Goal: Contribute content

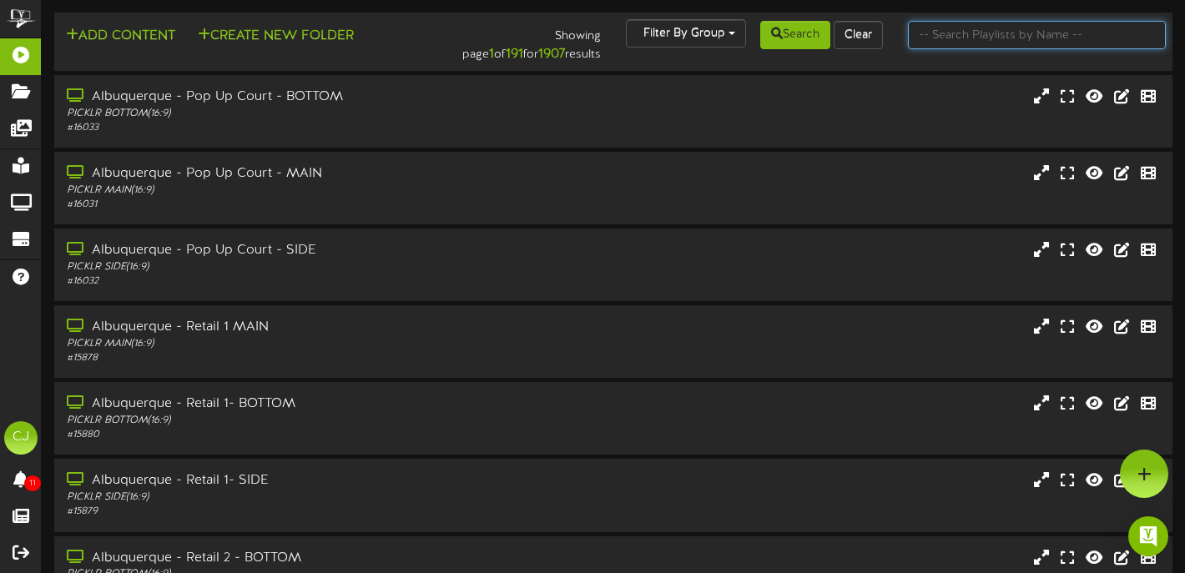
click at [1037, 38] on input "text" at bounding box center [1037, 35] width 258 height 28
type input "rancho cordova"
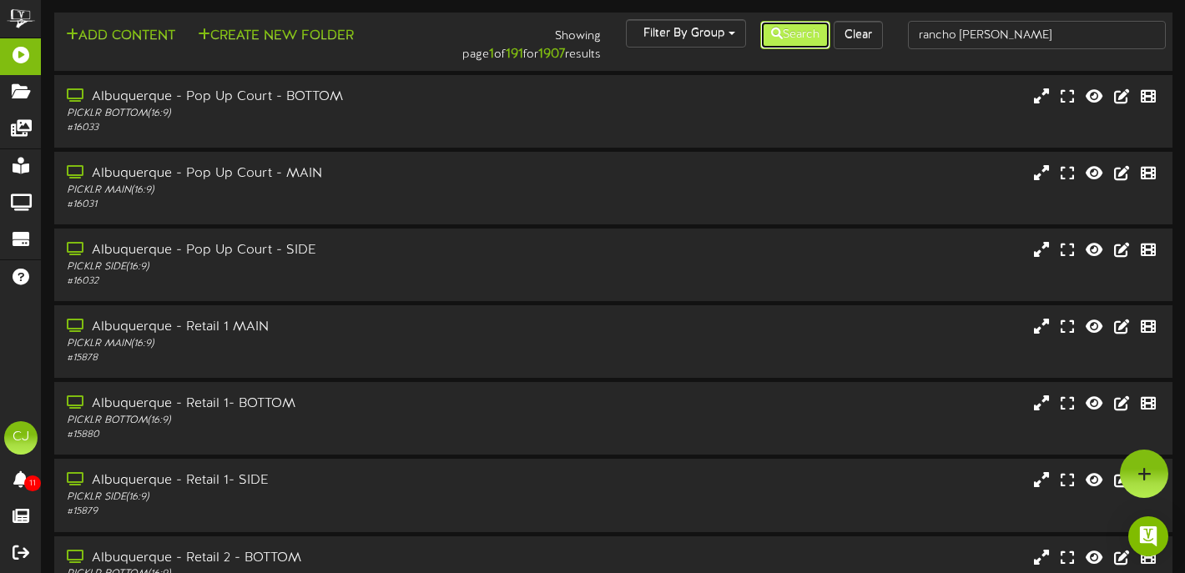
click at [794, 33] on button "Search" at bounding box center [795, 35] width 70 height 28
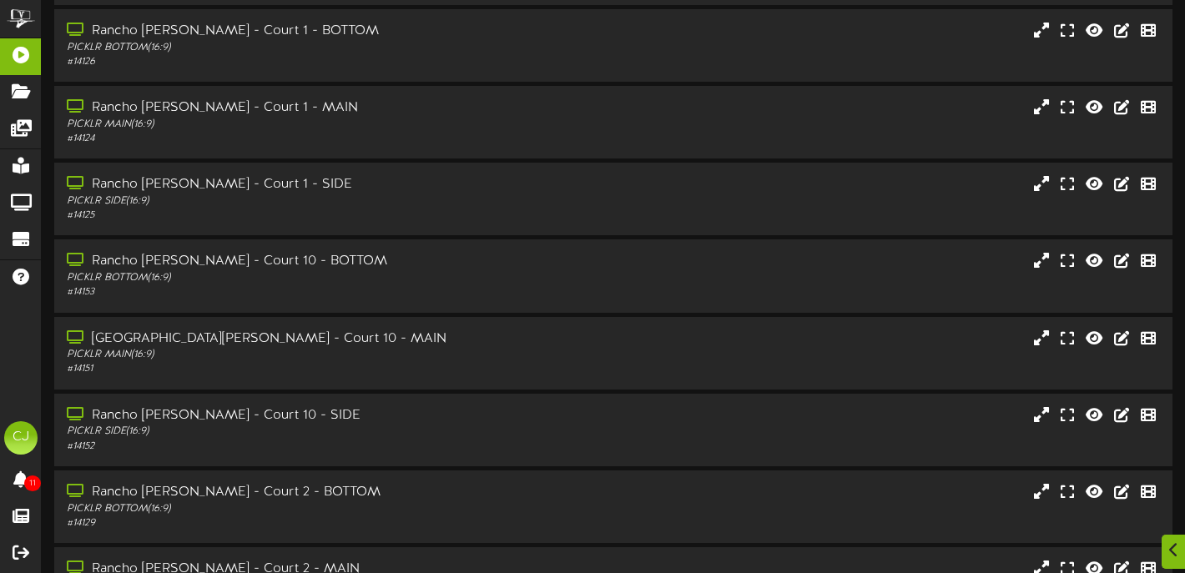
scroll to position [335, 0]
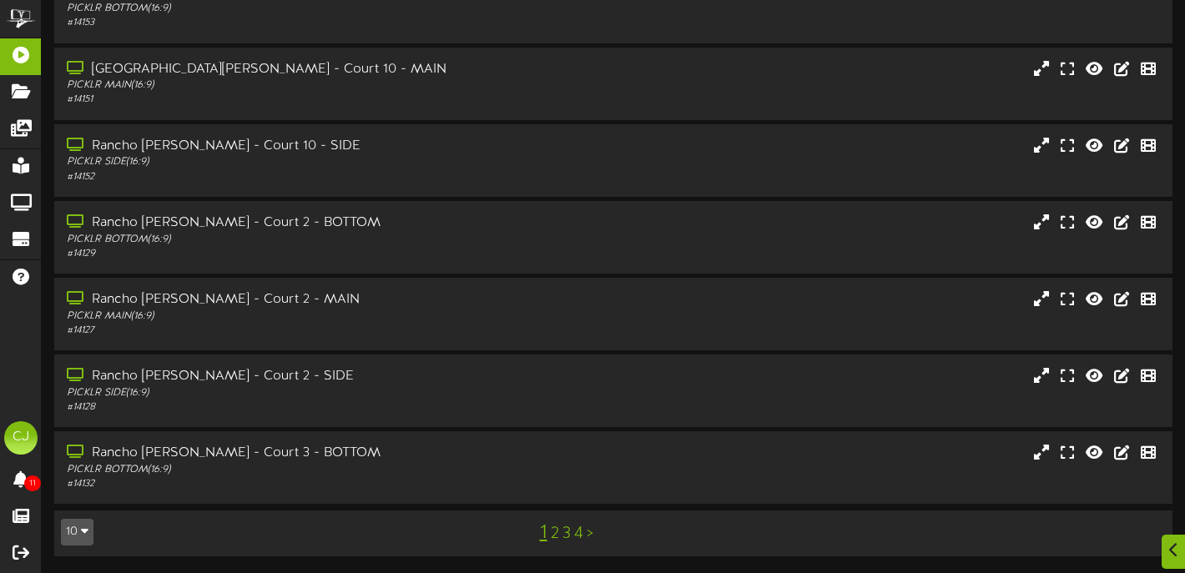
click at [577, 531] on link "4" at bounding box center [578, 534] width 9 height 18
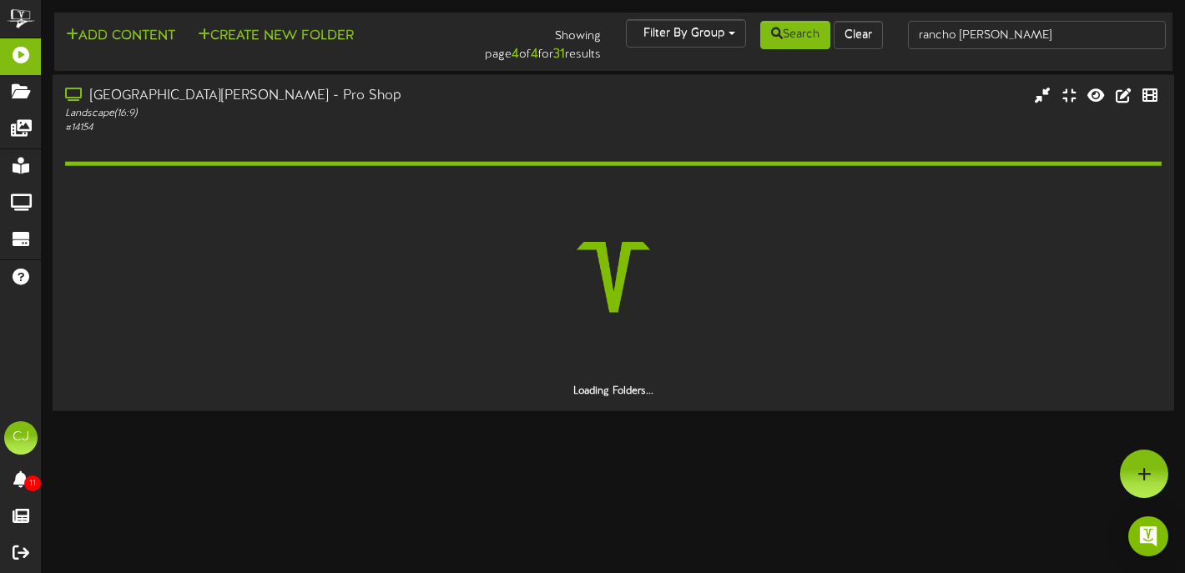
click at [244, 93] on div "Rancho Cordova - Pro Shop" at bounding box center [286, 96] width 442 height 19
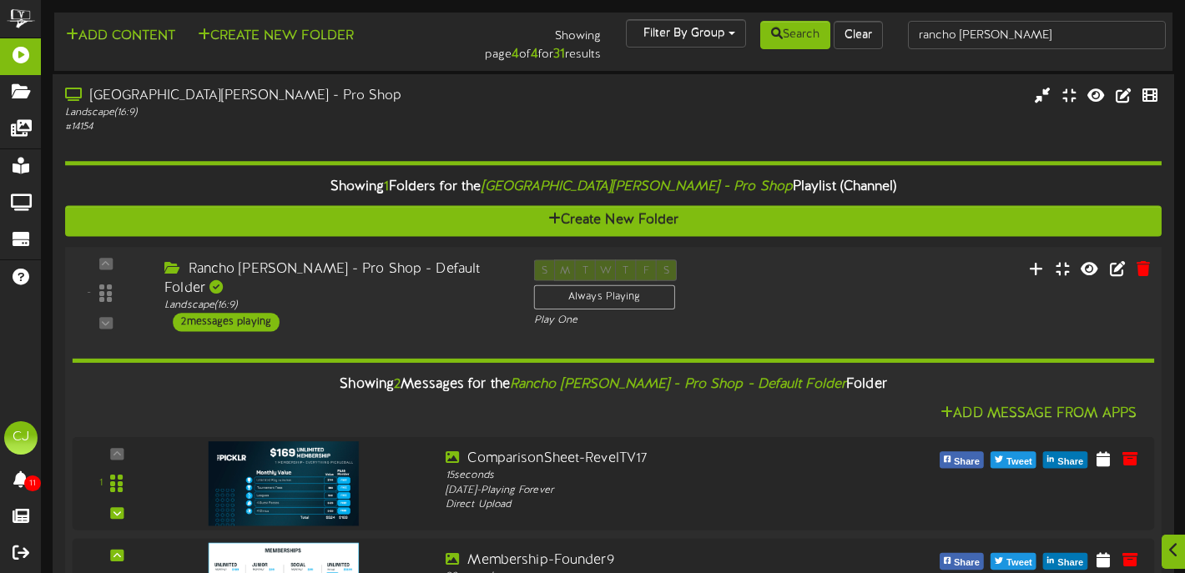
scroll to position [98, 0]
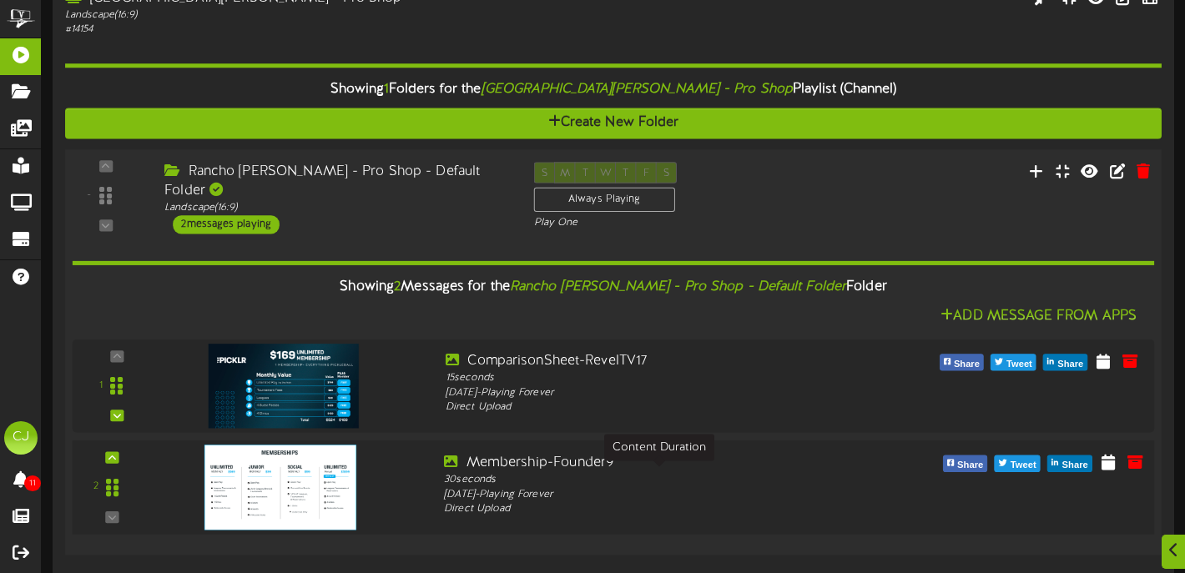
click at [737, 476] on div "30 seconds" at bounding box center [659, 479] width 430 height 15
click at [1133, 454] on icon at bounding box center [1135, 460] width 18 height 18
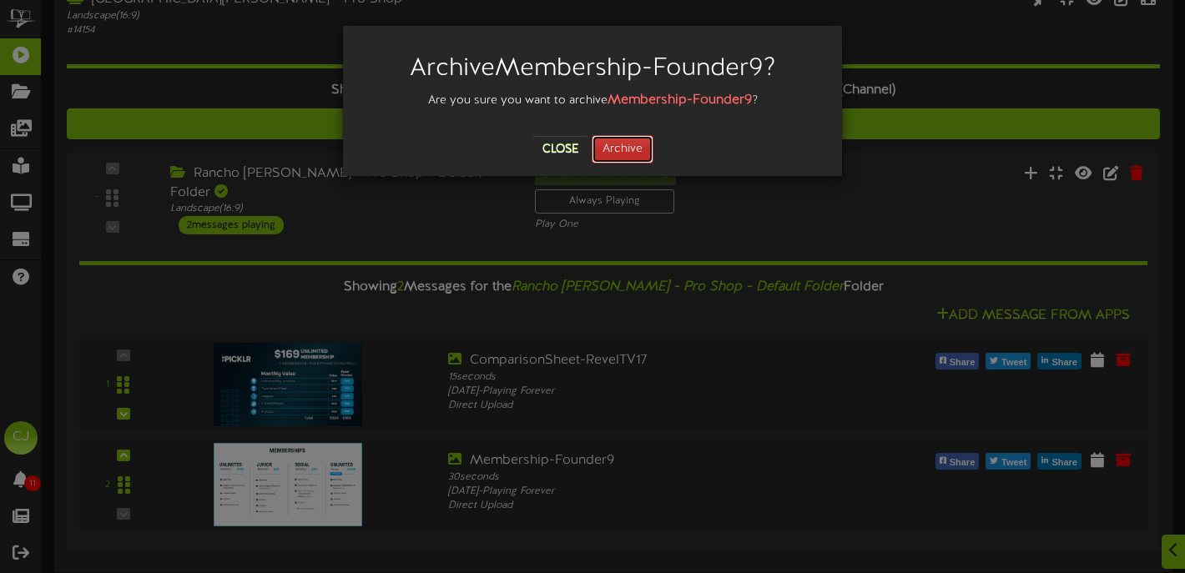
click at [614, 156] on button "Archive" at bounding box center [623, 149] width 62 height 28
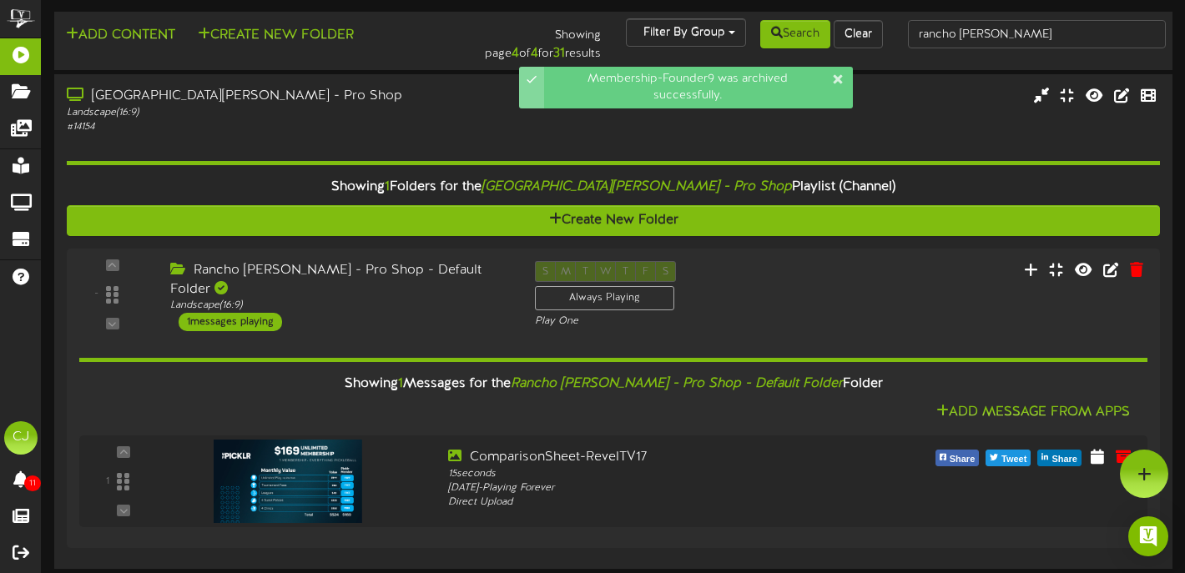
scroll to position [0, 0]
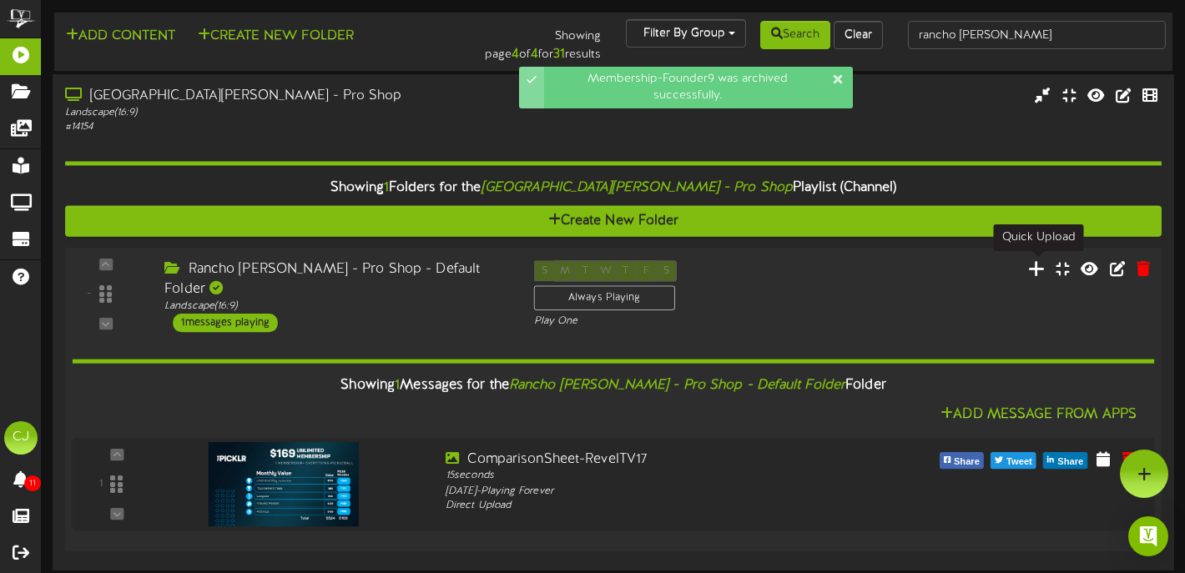
click at [1037, 265] on icon at bounding box center [1037, 268] width 18 height 18
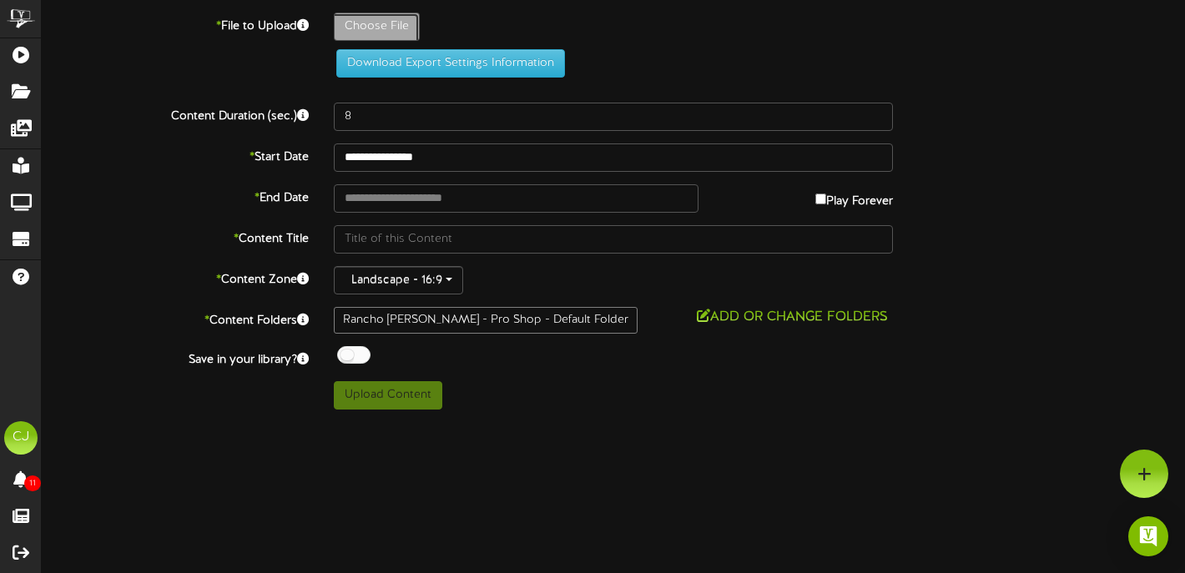
type input "**********"
type input "Membership-Founder24"
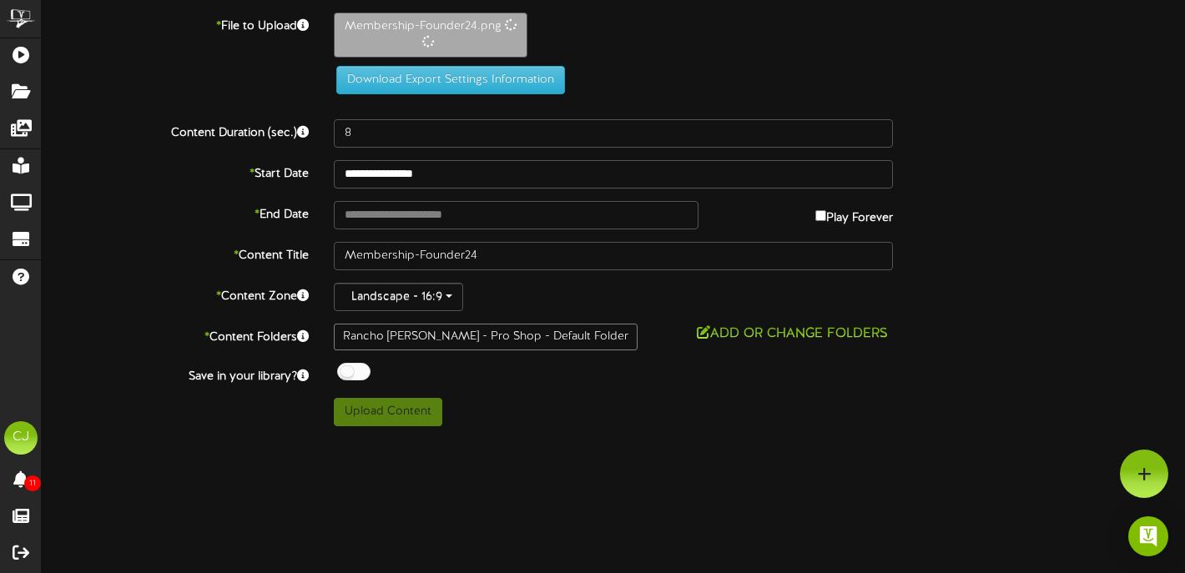
drag, startPoint x: 572, startPoint y: 335, endPoint x: 494, endPoint y: 274, distance: 99.3
click at [494, 274] on html "ChannelValet Playlists Folders Messages My Library Groups Devices Help CJ Chris…" at bounding box center [592, 219] width 1185 height 439
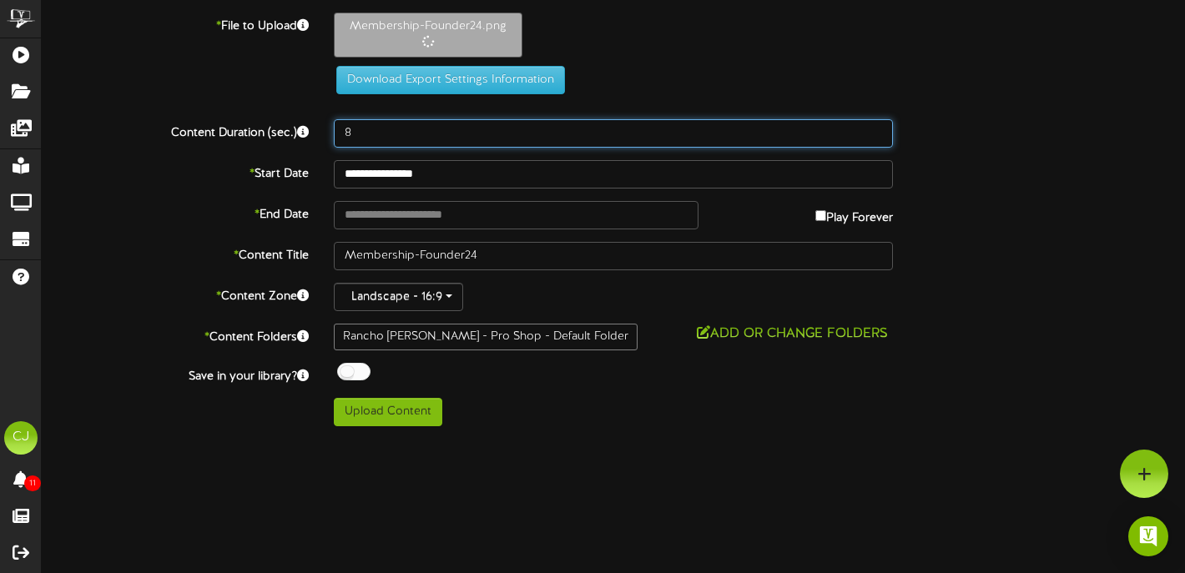
click at [391, 141] on input "8" at bounding box center [613, 133] width 559 height 28
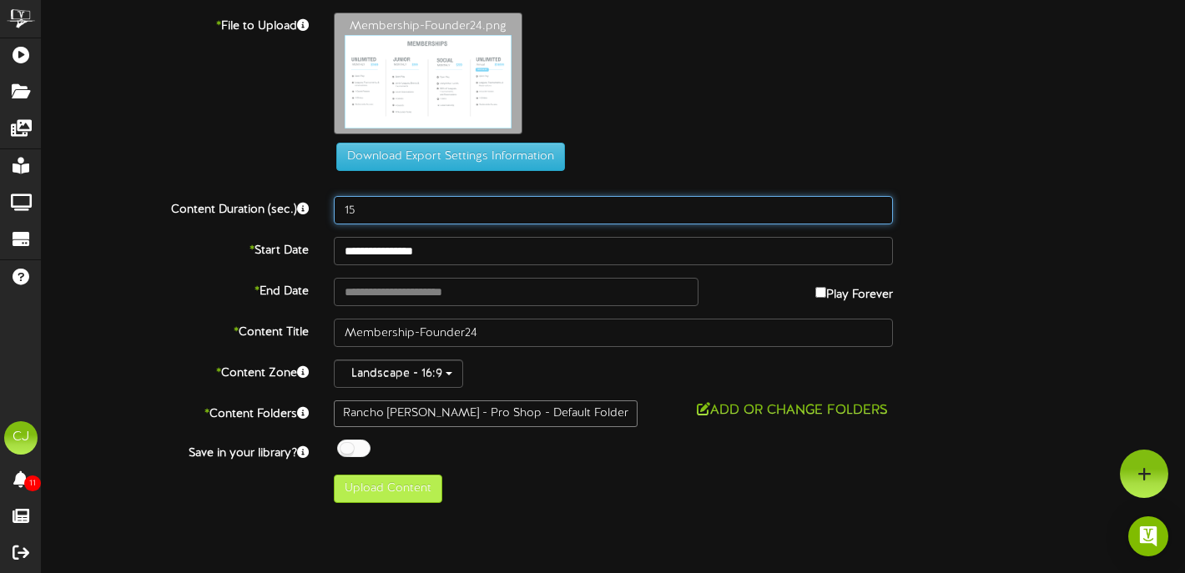
type input "15"
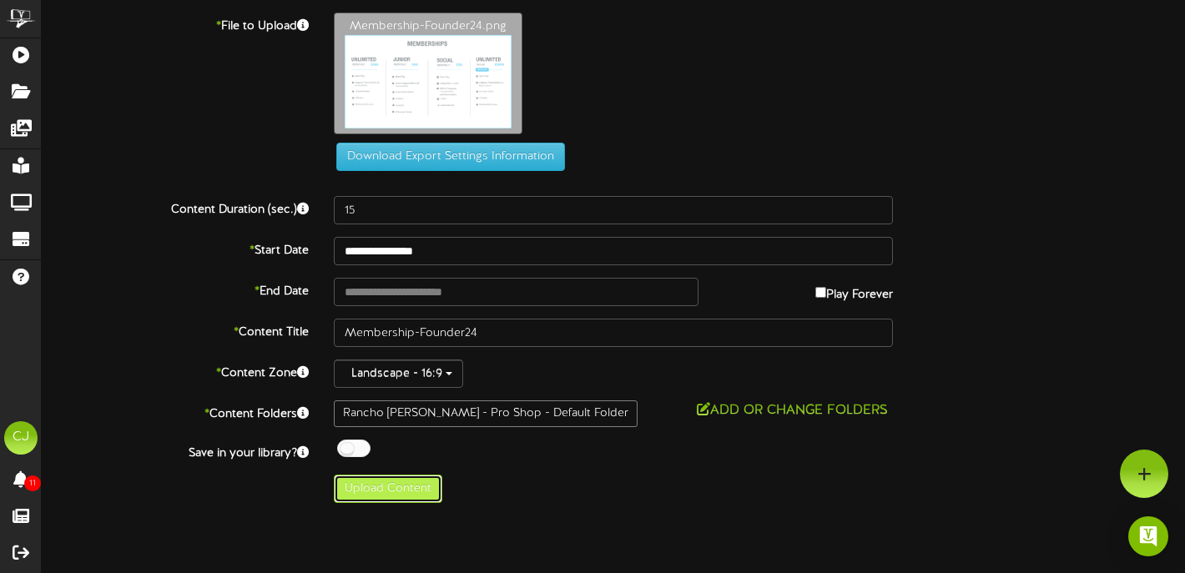
click at [420, 492] on button "Upload Content" at bounding box center [388, 489] width 108 height 28
type input "**********"
